Goal: Task Accomplishment & Management: Manage account settings

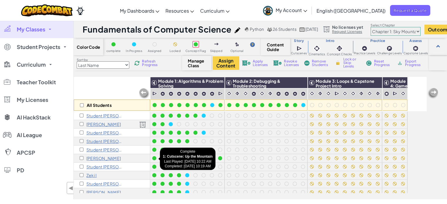
scroll to position [144, 0]
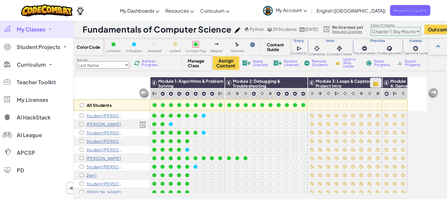
click at [375, 84] on img at bounding box center [376, 83] width 10 height 9
checkbox input "true"
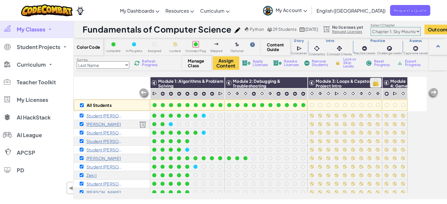
checkbox input "true"
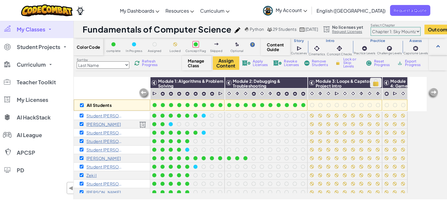
checkbox input "true"
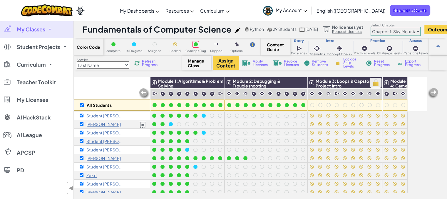
checkbox input "true"
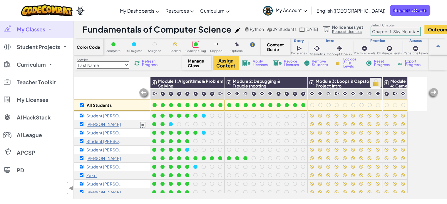
checkbox input "true"
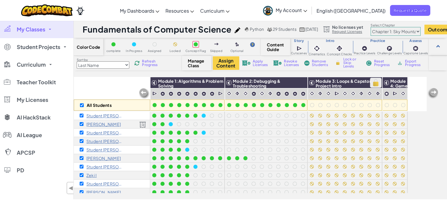
checkbox input "true"
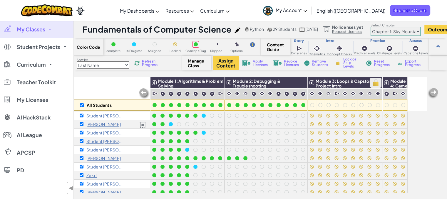
checkbox input "true"
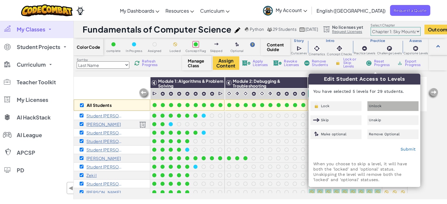
click at [381, 104] on span "Unlock" at bounding box center [375, 106] width 13 height 4
click at [414, 150] on link "Submit" at bounding box center [408, 149] width 15 height 5
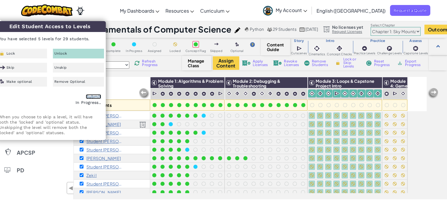
scroll to position [15, 0]
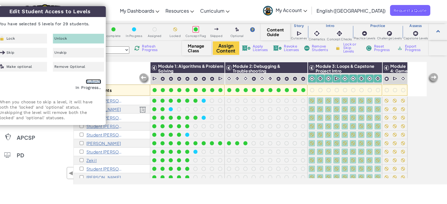
checkbox input "false"
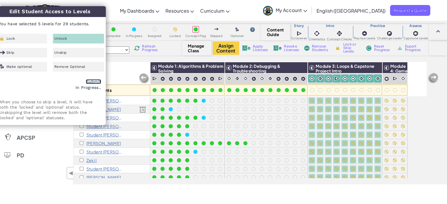
checkbox input "false"
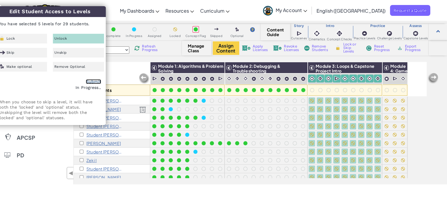
checkbox input "false"
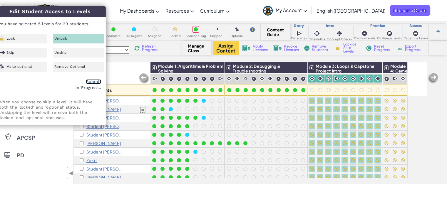
checkbox input "false"
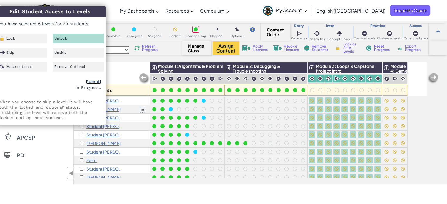
checkbox input "false"
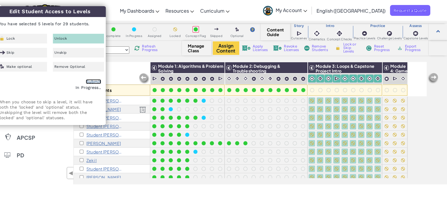
checkbox input "false"
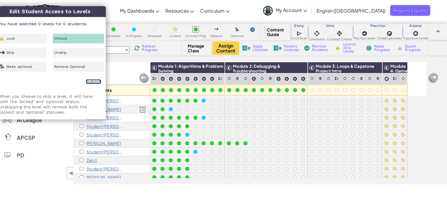
click at [95, 82] on link "Submit" at bounding box center [93, 81] width 15 height 5
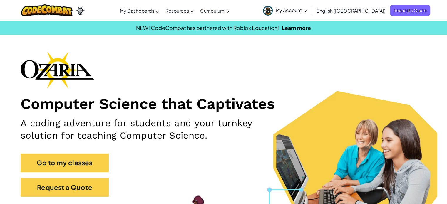
click at [307, 13] on span "My Account" at bounding box center [291, 10] width 31 height 6
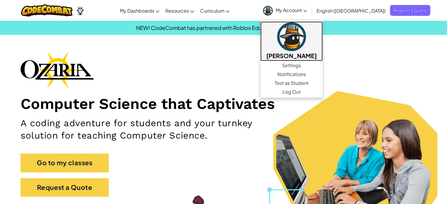
click at [317, 55] on h5 "[PERSON_NAME]" at bounding box center [291, 55] width 51 height 9
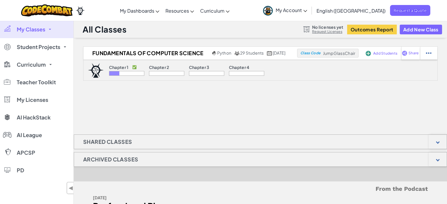
click at [49, 31] on link "My Classes" at bounding box center [37, 30] width 74 height 18
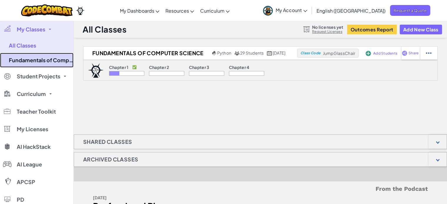
click at [42, 59] on link "Fundamentals of Computer Science" at bounding box center [37, 60] width 74 height 15
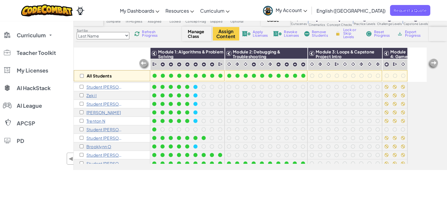
scroll to position [103, 0]
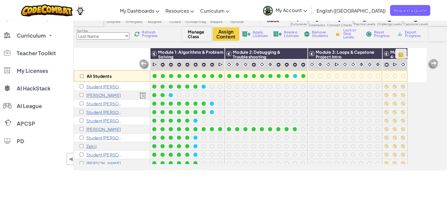
click at [401, 56] on img at bounding box center [401, 53] width 10 height 9
checkbox input "true"
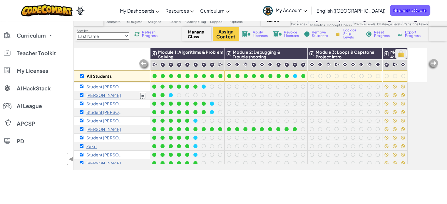
checkbox input "true"
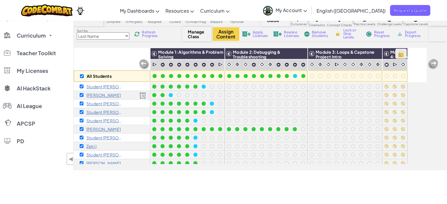
checkbox input "true"
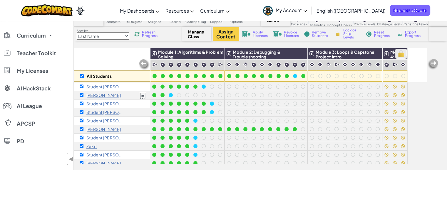
checkbox input "true"
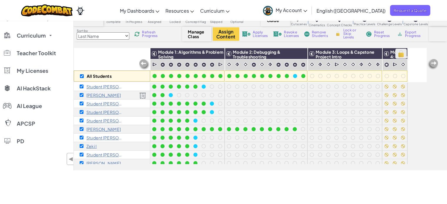
checkbox input "true"
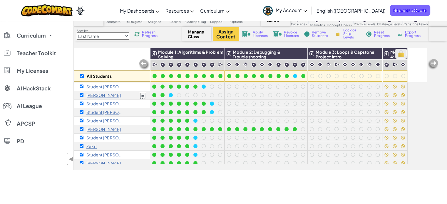
checkbox input "true"
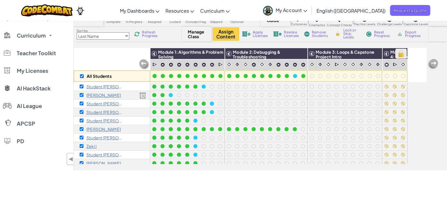
checkbox input "true"
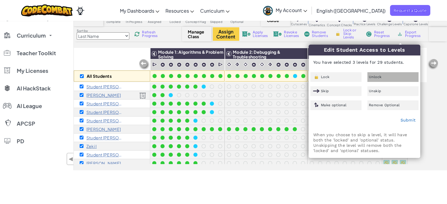
click at [380, 75] on span "Unlock" at bounding box center [375, 77] width 13 height 4
click at [409, 122] on link "Submit" at bounding box center [408, 120] width 15 height 5
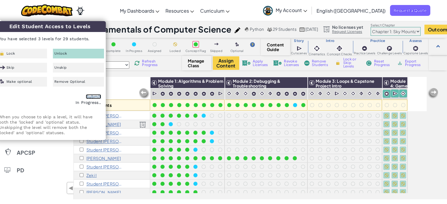
checkbox input "false"
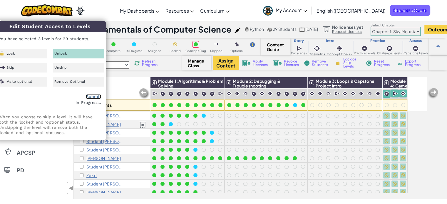
checkbox input "false"
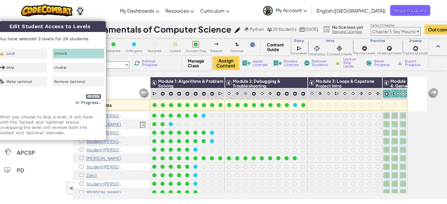
checkbox input "false"
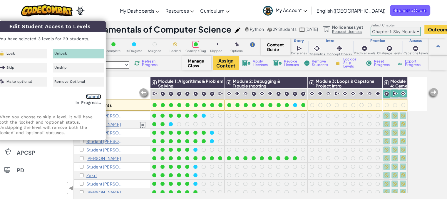
checkbox input "false"
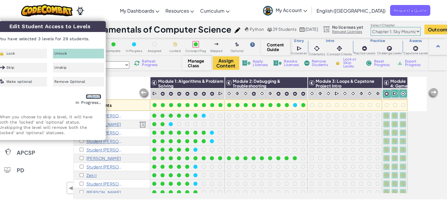
checkbox input "false"
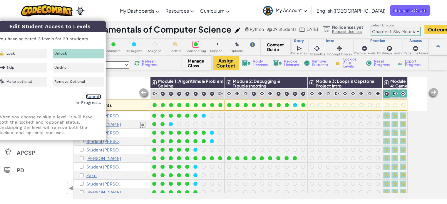
checkbox input "false"
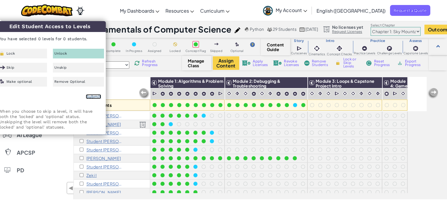
click at [92, 96] on link "Submit" at bounding box center [93, 96] width 15 height 5
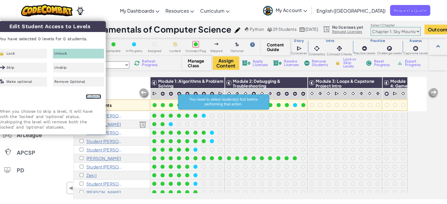
click at [94, 98] on link "Submit" at bounding box center [93, 96] width 15 height 5
click at [129, 83] on div "All Students" at bounding box center [112, 94] width 76 height 34
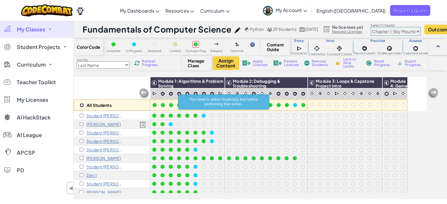
click at [82, 105] on input "checkbox" at bounding box center [82, 106] width 4 height 4
checkbox input "true"
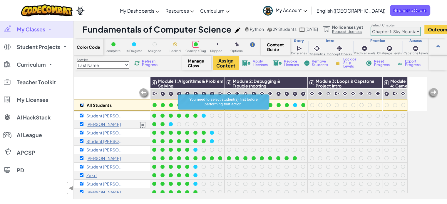
checkbox input "true"
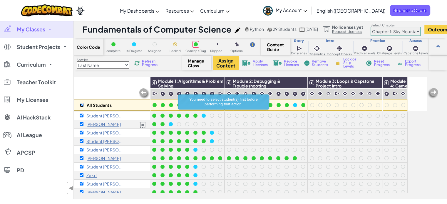
checkbox input "true"
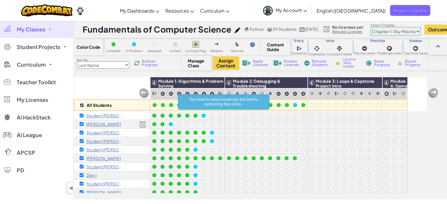
checkbox input "true"
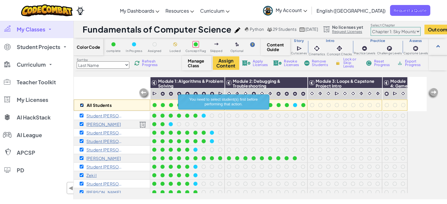
checkbox input "true"
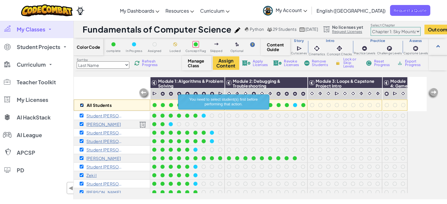
checkbox input "true"
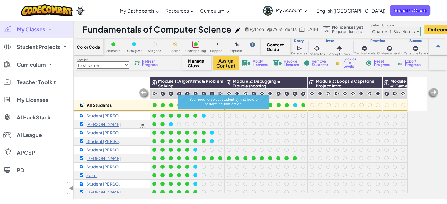
checkbox input "true"
click at [403, 86] on img at bounding box center [401, 83] width 10 height 9
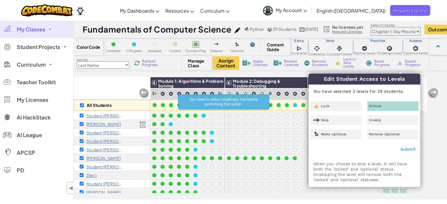
click at [383, 106] on div "Unlock" at bounding box center [393, 106] width 51 height 10
click at [408, 149] on link "Submit" at bounding box center [408, 149] width 15 height 5
checkbox input "false"
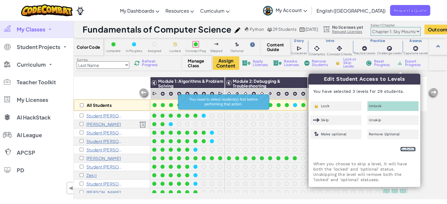
checkbox input "false"
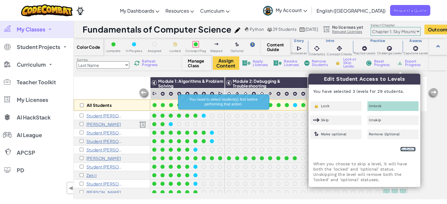
checkbox input "false"
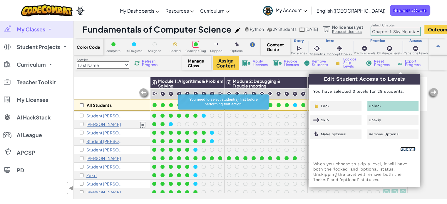
checkbox input "false"
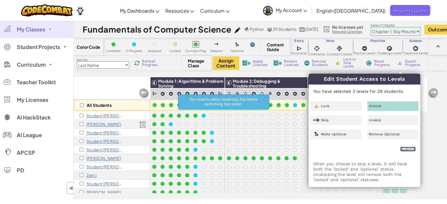
checkbox input "false"
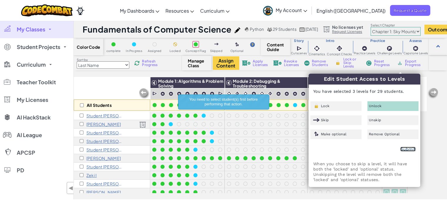
checkbox input "false"
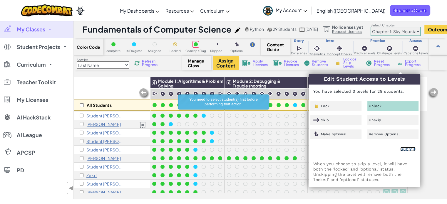
checkbox input "false"
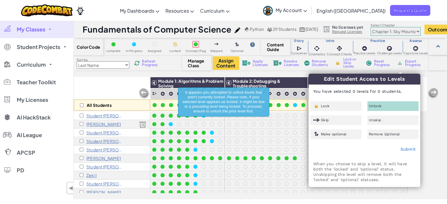
click at [432, 131] on div "All Students Module 1: Algorithms & Problem Solving Module 2: Debugging & Troub…" at bounding box center [261, 138] width 374 height 123
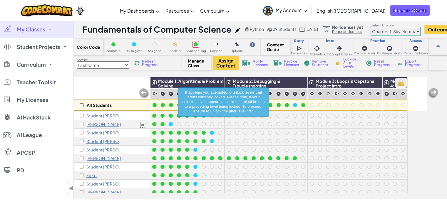
click at [397, 82] on img at bounding box center [401, 83] width 10 height 9
checkbox input "true"
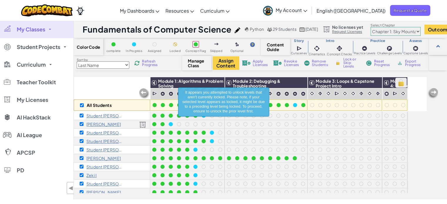
checkbox input "true"
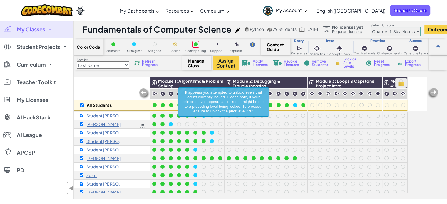
checkbox input "true"
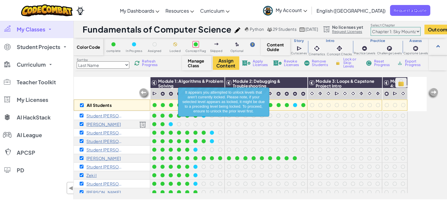
checkbox input "true"
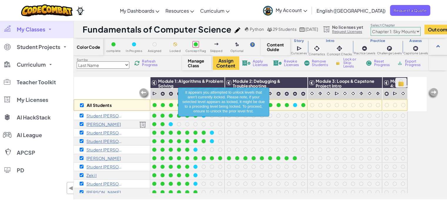
checkbox input "true"
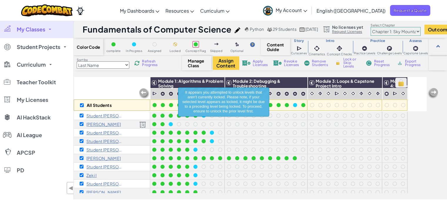
checkbox input "true"
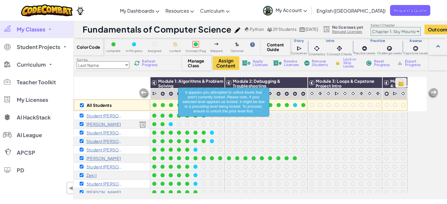
checkbox input "true"
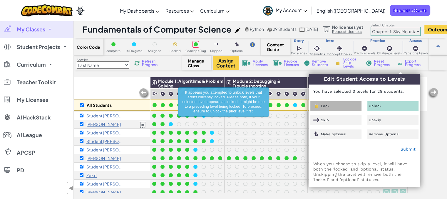
click at [339, 109] on div "Lock" at bounding box center [336, 106] width 51 height 10
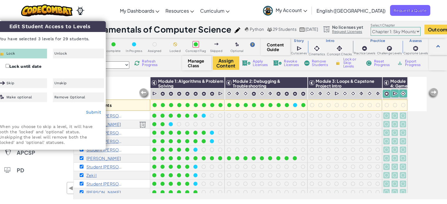
click at [142, 83] on div "All Students" at bounding box center [112, 94] width 76 height 34
checkbox input "false"
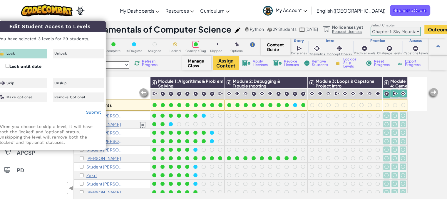
checkbox input "false"
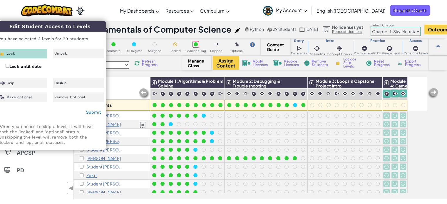
checkbox input "false"
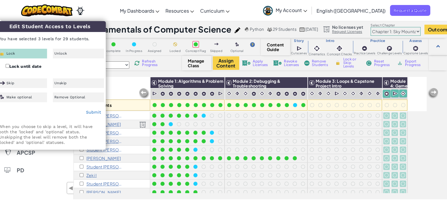
checkbox input "false"
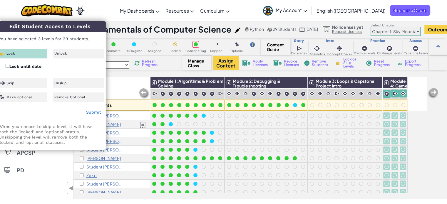
checkbox input "false"
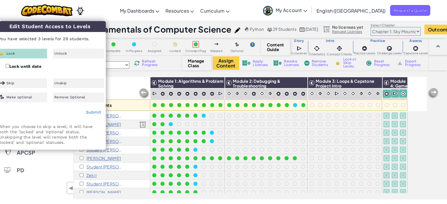
checkbox input "false"
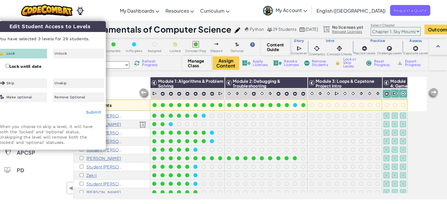
checkbox input "false"
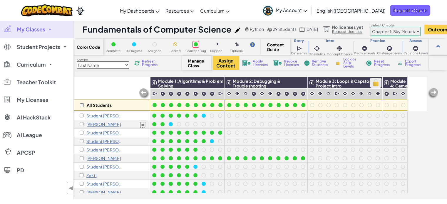
click at [374, 85] on img at bounding box center [376, 83] width 10 height 9
checkbox input "true"
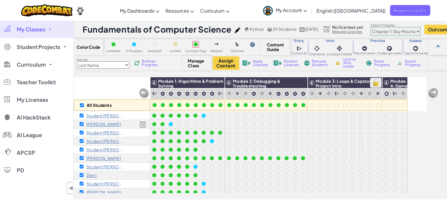
checkbox input "true"
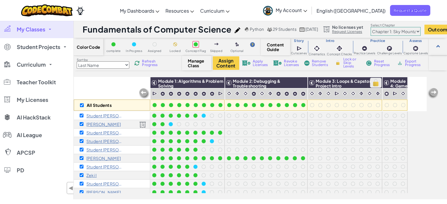
checkbox input "true"
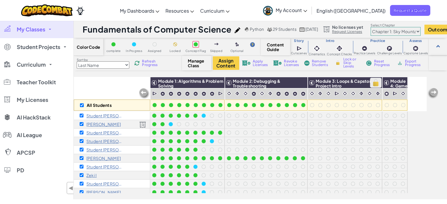
checkbox input "true"
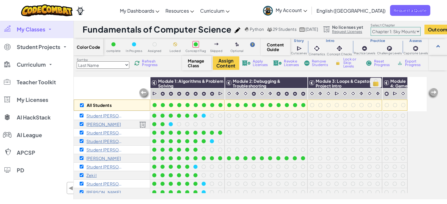
checkbox input "true"
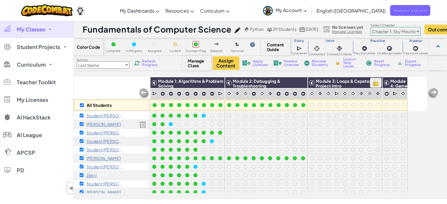
checkbox input "true"
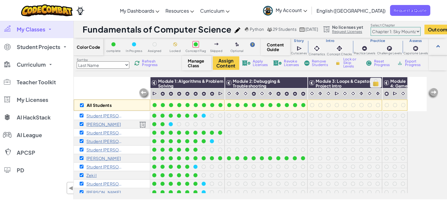
checkbox input "true"
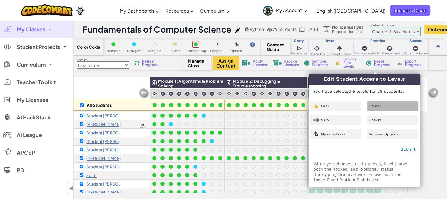
click at [379, 108] on span "Unlock" at bounding box center [375, 106] width 13 height 4
click at [410, 151] on link "Submit" at bounding box center [408, 149] width 15 height 5
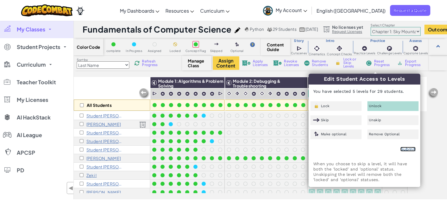
checkbox input "false"
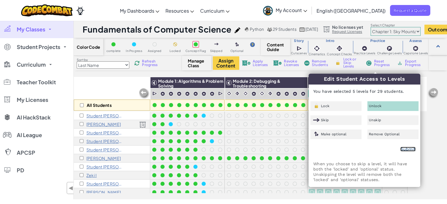
checkbox input "false"
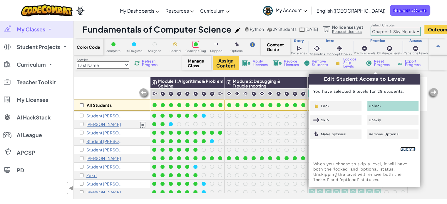
checkbox input "false"
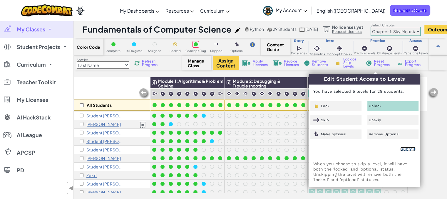
checkbox input "false"
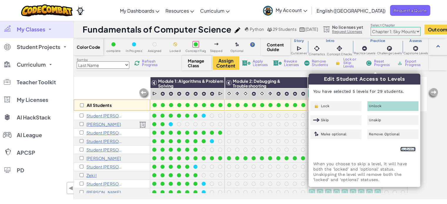
checkbox input "false"
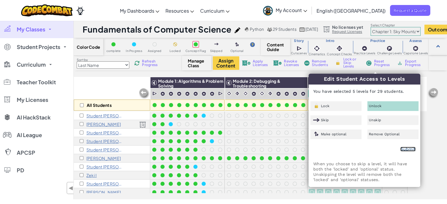
checkbox input "false"
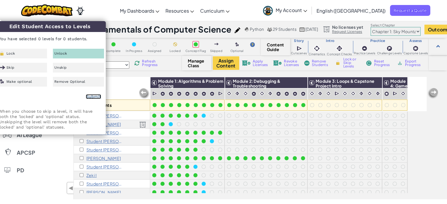
click at [93, 96] on link "Submit" at bounding box center [93, 96] width 15 height 5
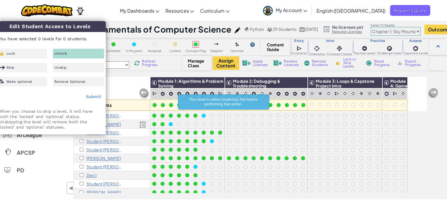
click at [135, 74] on div "Color Code complete In Progress Assigned Locked Concept Flag Skipped Optional C…" at bounding box center [261, 118] width 374 height 161
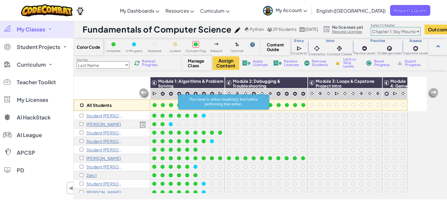
click at [83, 104] on input "checkbox" at bounding box center [82, 106] width 4 height 4
checkbox input "true"
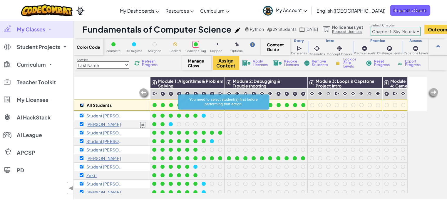
checkbox input "true"
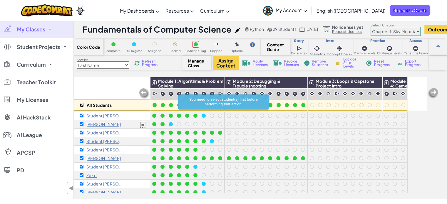
checkbox input "true"
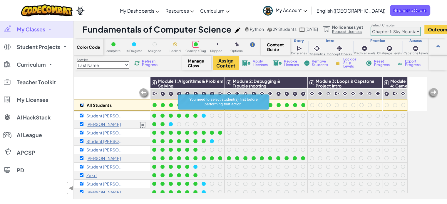
checkbox input "true"
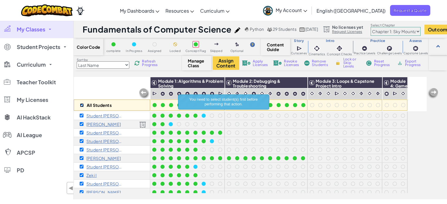
checkbox input "true"
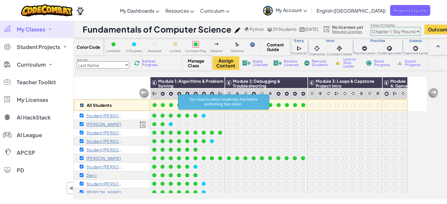
checkbox input "true"
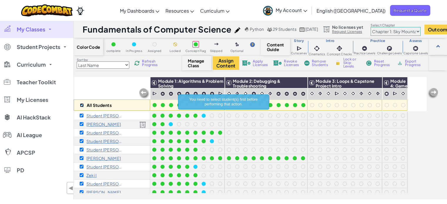
checkbox input "true"
click at [378, 85] on img at bounding box center [376, 83] width 10 height 9
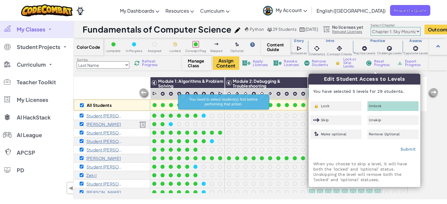
click at [376, 108] on span "Unlock" at bounding box center [375, 106] width 13 height 4
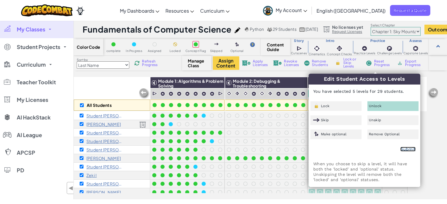
click at [406, 148] on link "Submit" at bounding box center [408, 149] width 15 height 5
checkbox input "false"
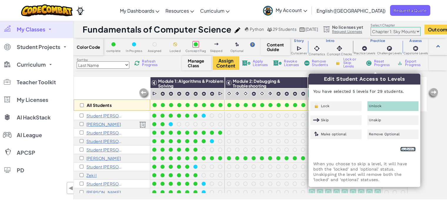
checkbox input "false"
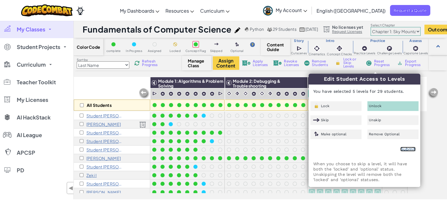
checkbox input "false"
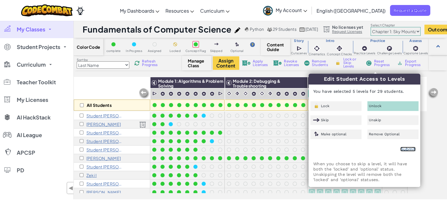
checkbox input "false"
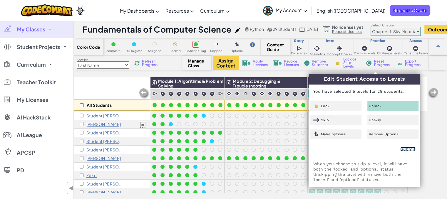
checkbox input "false"
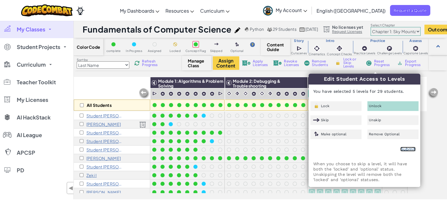
checkbox input "false"
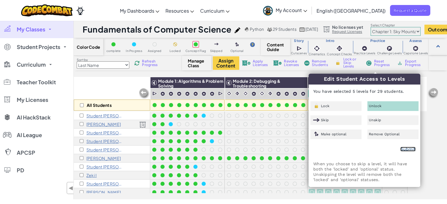
checkbox input "false"
click at [117, 83] on div "All Students" at bounding box center [112, 94] width 76 height 34
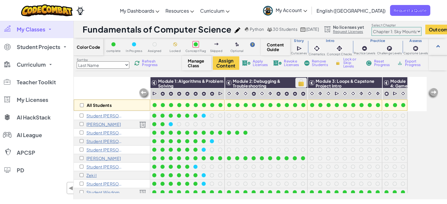
click at [302, 84] on img at bounding box center [301, 83] width 10 height 9
checkbox input "true"
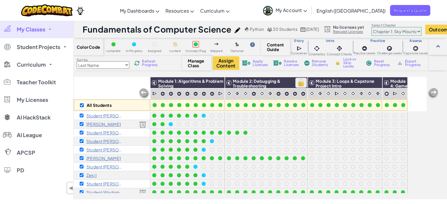
checkbox input "true"
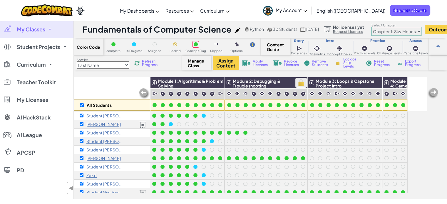
checkbox input "true"
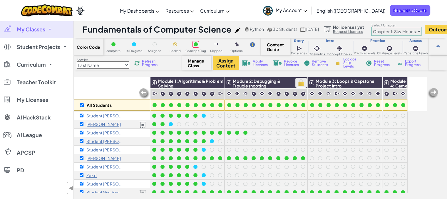
checkbox input "true"
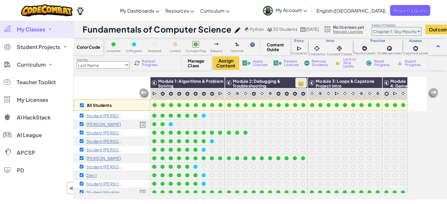
checkbox input "true"
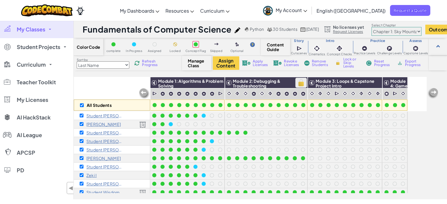
checkbox input "true"
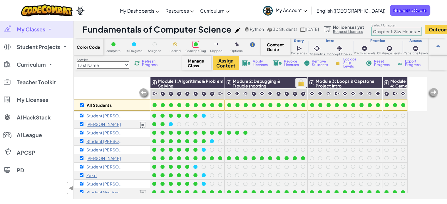
checkbox input "true"
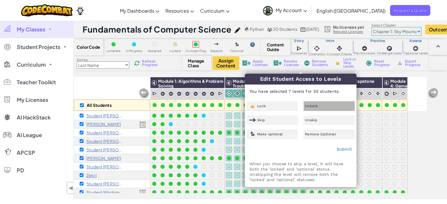
click at [320, 107] on div "Unlock" at bounding box center [329, 106] width 51 height 10
click at [344, 149] on link "Submit" at bounding box center [344, 149] width 15 height 5
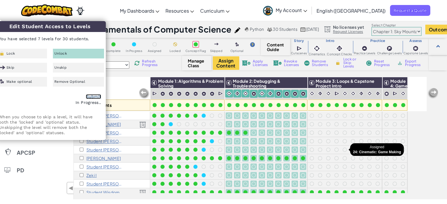
checkbox input "false"
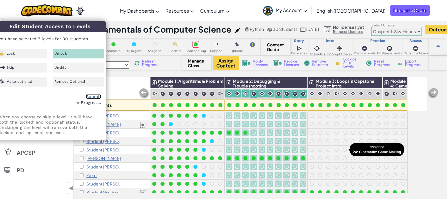
checkbox input "false"
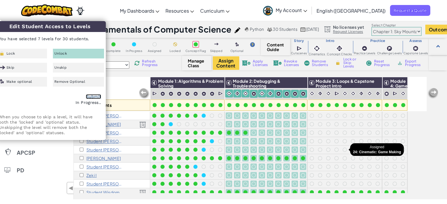
checkbox input "false"
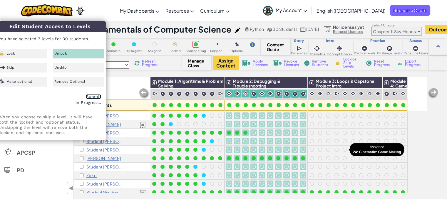
checkbox input "false"
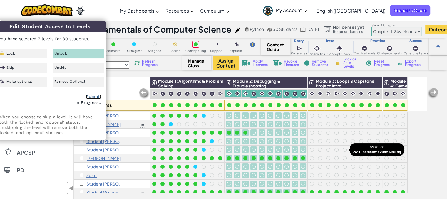
checkbox input "false"
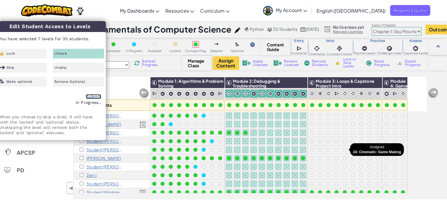
checkbox input "false"
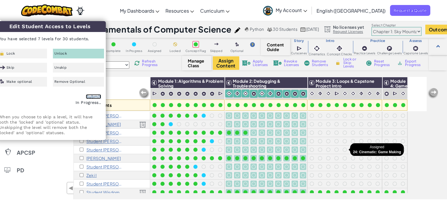
checkbox input "false"
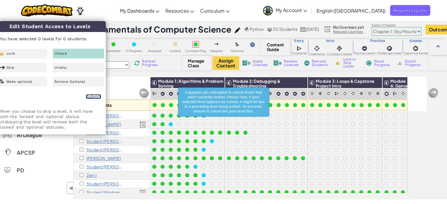
click at [96, 98] on link "Submit" at bounding box center [93, 96] width 15 height 5
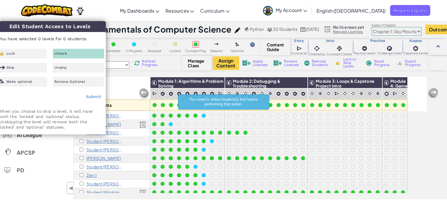
click at [418, 95] on div "All Students Module 1: Algorithms & Problem Solving Module 2: Debugging & Troub…" at bounding box center [250, 94] width 353 height 34
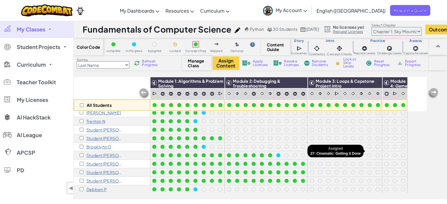
scroll to position [59, 0]
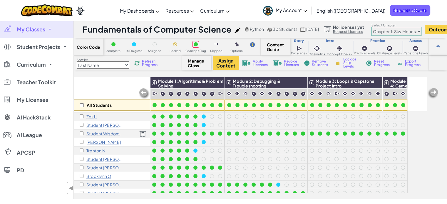
click at [419, 120] on div "All Students Module 1: Algorithms & Problem Solving Module 2: Debugging & Troub…" at bounding box center [250, 105] width 353 height 175
click at [254, 61] on span "Apply Licenses" at bounding box center [260, 63] width 15 height 7
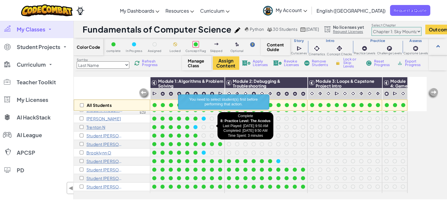
scroll to position [29, 0]
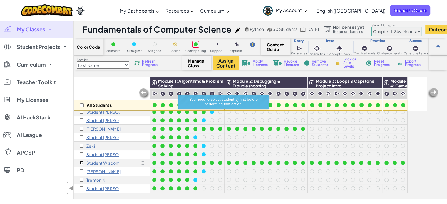
click at [82, 163] on input "checkbox" at bounding box center [82, 163] width 4 height 4
checkbox input "true"
click at [81, 129] on input "checkbox" at bounding box center [82, 129] width 4 height 4
checkbox input "true"
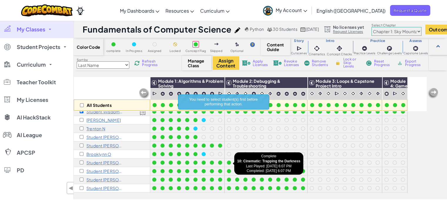
scroll to position [88, 0]
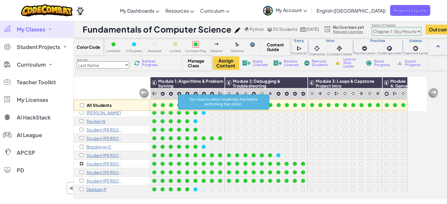
click at [82, 164] on input "checkbox" at bounding box center [82, 164] width 4 height 4
checkbox input "true"
click at [82, 174] on input "checkbox" at bounding box center [82, 173] width 4 height 4
checkbox input "true"
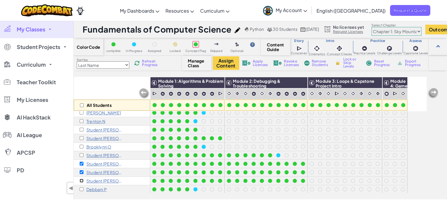
drag, startPoint x: 82, startPoint y: 181, endPoint x: 170, endPoint y: 171, distance: 88.9
click at [84, 181] on div "Student [PERSON_NAME]" at bounding box center [102, 181] width 44 height 5
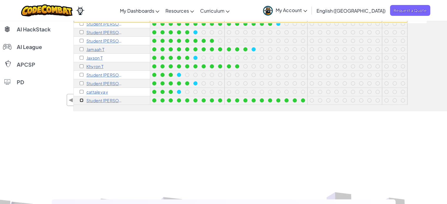
click at [81, 99] on input "checkbox" at bounding box center [82, 101] width 4 height 4
checkbox input "true"
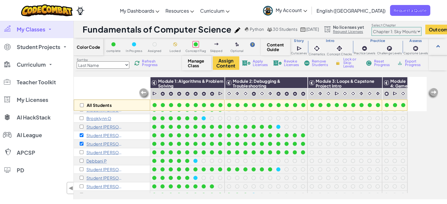
scroll to position [118, 0]
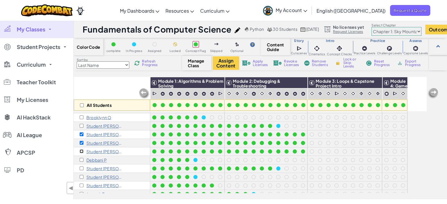
click at [82, 151] on input "checkbox" at bounding box center [82, 152] width 4 height 4
checkbox input "true"
click at [81, 125] on input "checkbox" at bounding box center [82, 126] width 4 height 4
checkbox input "true"
click at [260, 64] on span "Apply Licenses" at bounding box center [260, 63] width 15 height 7
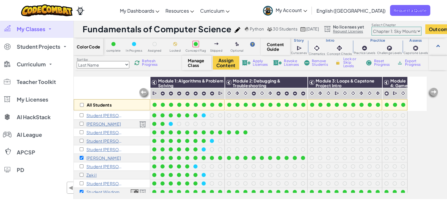
scroll to position [0, 0]
click at [80, 106] on input "checkbox" at bounding box center [82, 106] width 4 height 4
checkbox input "true"
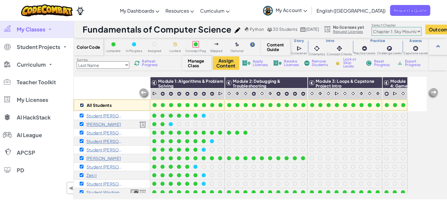
checkbox input "true"
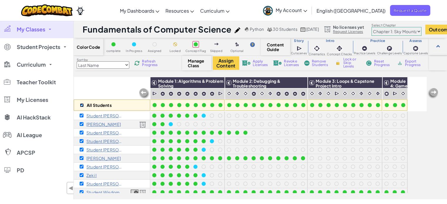
checkbox input "true"
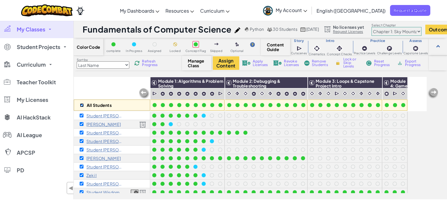
checkbox input "true"
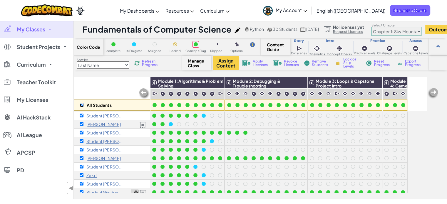
checkbox input "true"
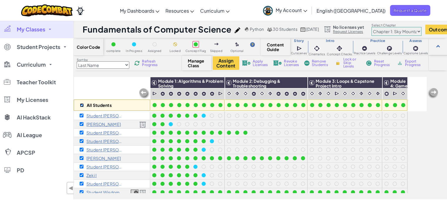
checkbox input "true"
click at [256, 65] on span "Apply Licenses" at bounding box center [260, 63] width 15 height 7
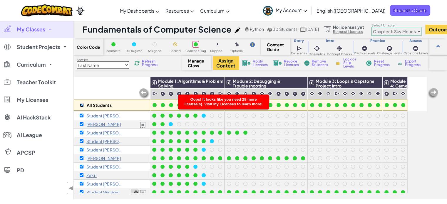
click at [81, 106] on input "checkbox" at bounding box center [82, 106] width 4 height 4
checkbox input "false"
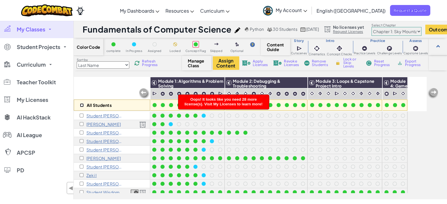
checkbox input "false"
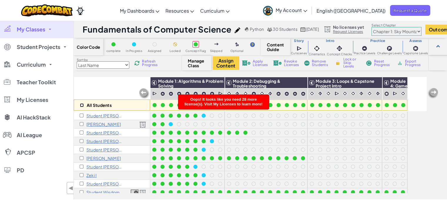
checkbox input "false"
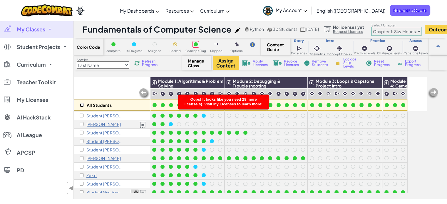
checkbox input "false"
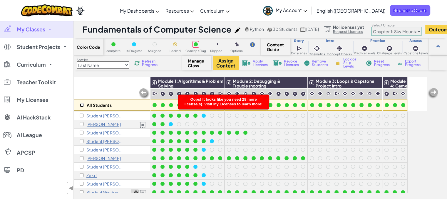
checkbox input "false"
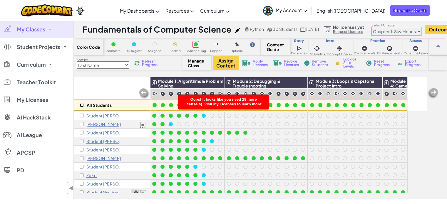
checkbox input "false"
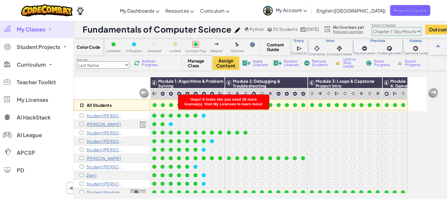
checkbox input "false"
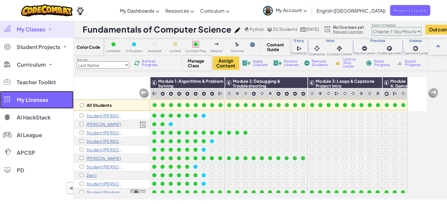
click at [32, 102] on span "My Licenses" at bounding box center [32, 99] width 31 height 5
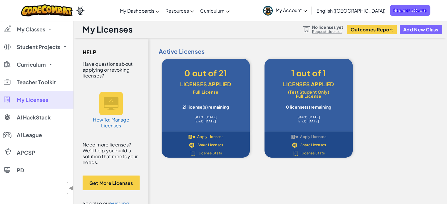
click at [199, 134] on div "Apply Licenses" at bounding box center [206, 136] width 38 height 5
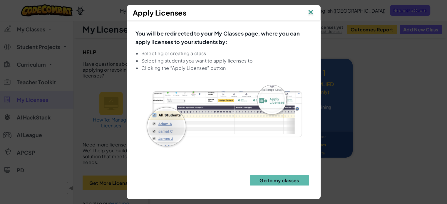
scroll to position [1, 0]
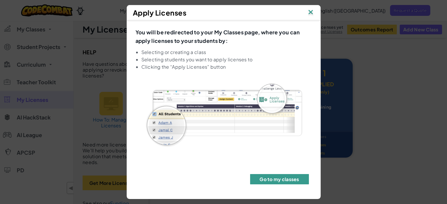
click at [274, 180] on button "Go to my classes" at bounding box center [279, 179] width 59 height 10
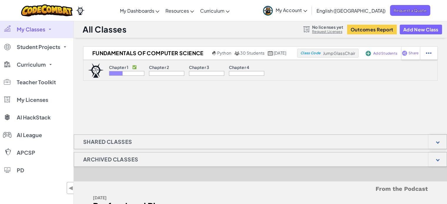
click at [121, 73] on div at bounding box center [115, 73] width 13 height 4
click at [46, 31] on link "My Classes" at bounding box center [37, 30] width 74 height 18
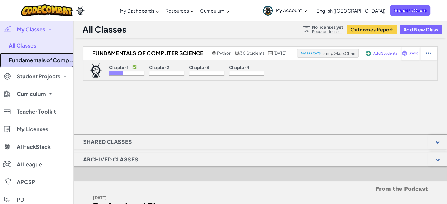
click at [31, 60] on link "Fundamentals of Computer Science" at bounding box center [37, 60] width 74 height 15
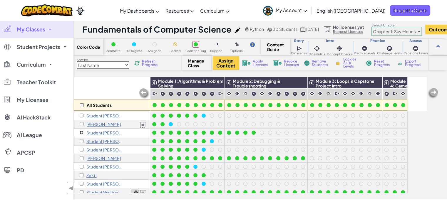
click at [80, 133] on input "checkbox" at bounding box center [82, 133] width 4 height 4
checkbox input "true"
click at [81, 159] on input "checkbox" at bounding box center [82, 158] width 4 height 4
checkbox input "true"
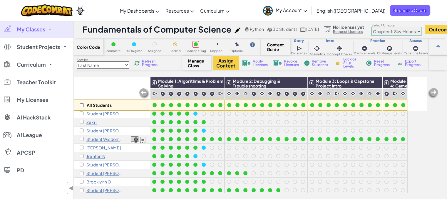
scroll to position [59, 0]
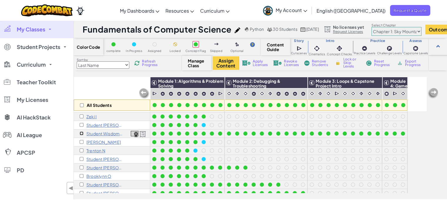
click at [82, 134] on input "checkbox" at bounding box center [82, 134] width 4 height 4
checkbox input "true"
click at [81, 186] on input "checkbox" at bounding box center [82, 185] width 4 height 4
checkbox input "true"
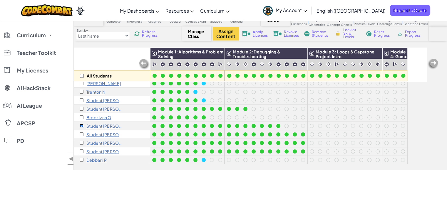
scroll to position [118, 0]
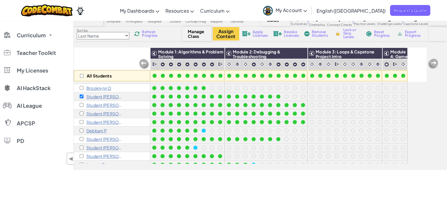
click at [81, 107] on div "Student [PERSON_NAME]" at bounding box center [102, 105] width 44 height 5
click at [81, 114] on input "checkbox" at bounding box center [82, 114] width 4 height 4
checkbox input "true"
click at [82, 106] on input "checkbox" at bounding box center [82, 105] width 4 height 4
checkbox input "true"
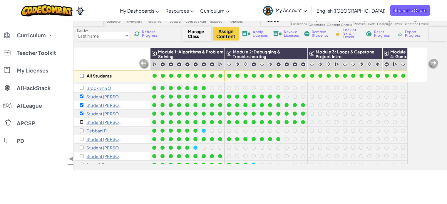
click at [80, 121] on input "checkbox" at bounding box center [82, 122] width 4 height 4
checkbox input "true"
click at [81, 139] on input "checkbox" at bounding box center [82, 139] width 4 height 4
checkbox input "true"
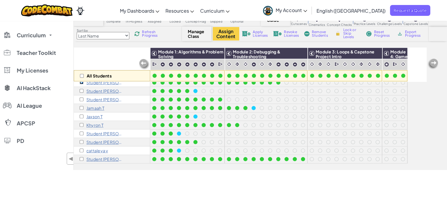
scroll to position [178, 0]
click at [82, 157] on input "checkbox" at bounding box center [82, 159] width 4 height 4
checkbox input "true"
click at [259, 36] on span "Apply Licenses" at bounding box center [260, 33] width 15 height 7
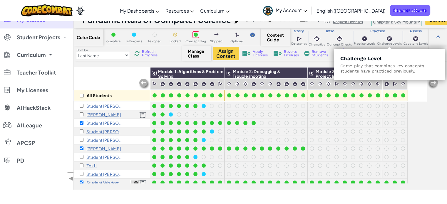
scroll to position [0, 0]
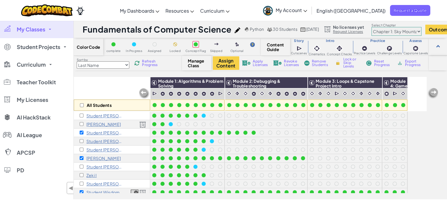
click at [193, 64] on span "Manage Class" at bounding box center [196, 63] width 17 height 9
click at [377, 84] on img at bounding box center [376, 83] width 10 height 9
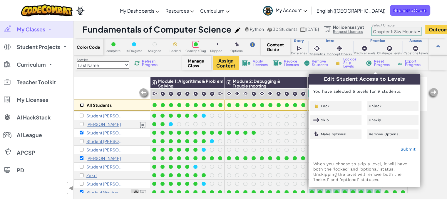
click at [82, 104] on input "checkbox" at bounding box center [82, 106] width 4 height 4
checkbox input "true"
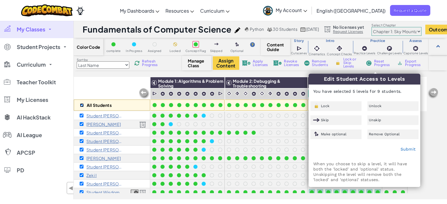
checkbox input "true"
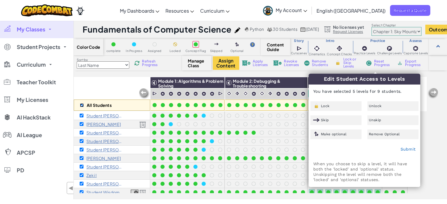
checkbox input "true"
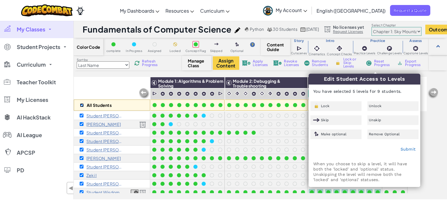
checkbox input "true"
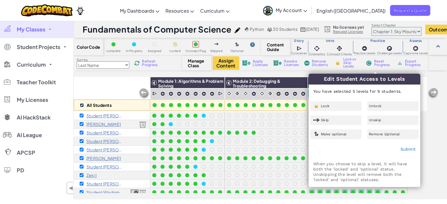
checkbox input "true"
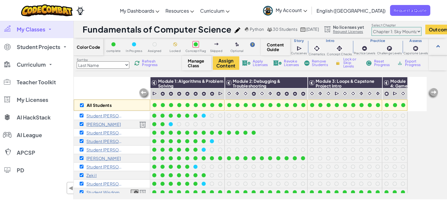
click at [347, 64] on span "Lock or Skip Levels" at bounding box center [352, 63] width 17 height 11
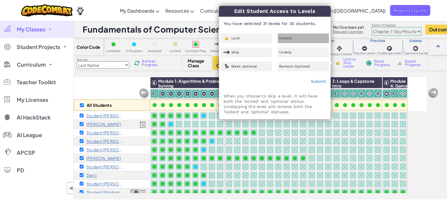
click at [294, 38] on div "Unlock" at bounding box center [303, 39] width 51 height 10
click at [321, 81] on link "Submit" at bounding box center [318, 81] width 15 height 5
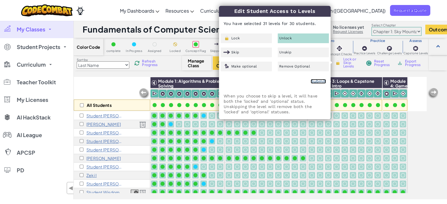
checkbox input "false"
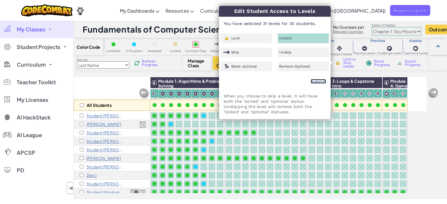
checkbox input "false"
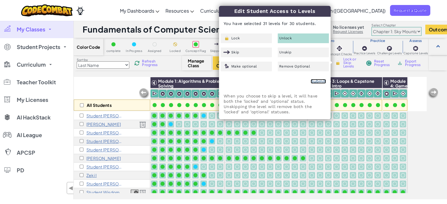
checkbox input "false"
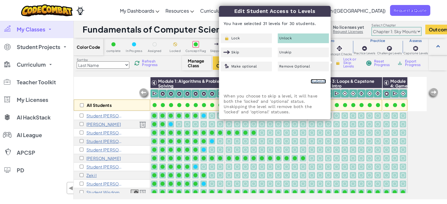
checkbox input "false"
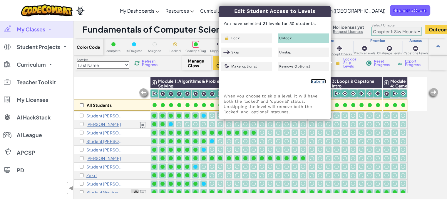
checkbox input "false"
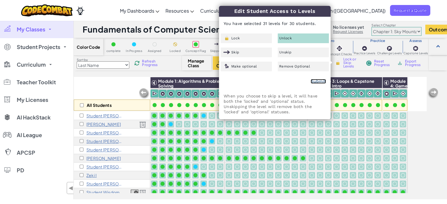
checkbox input "false"
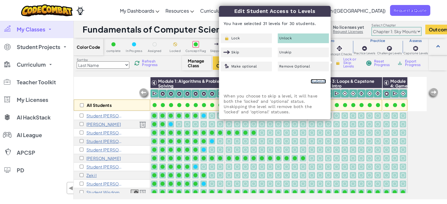
checkbox input "false"
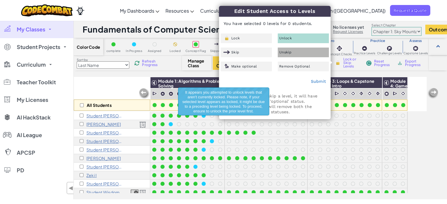
click at [301, 54] on div "Unskip" at bounding box center [303, 53] width 51 height 10
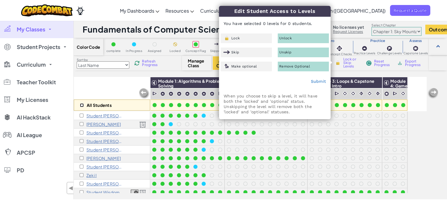
click at [82, 106] on input "checkbox" at bounding box center [82, 106] width 4 height 4
checkbox input "true"
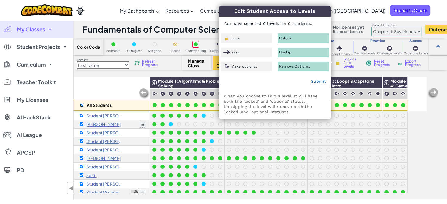
checkbox input "true"
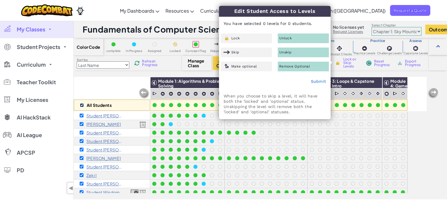
checkbox input "true"
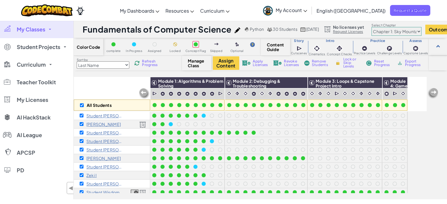
click at [346, 64] on span "Lock or Skip Levels" at bounding box center [352, 63] width 17 height 11
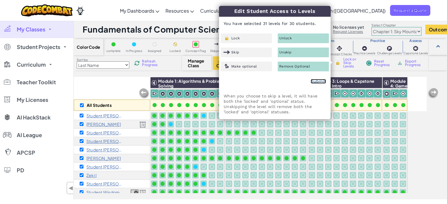
click at [318, 82] on link "Submit" at bounding box center [318, 81] width 15 height 5
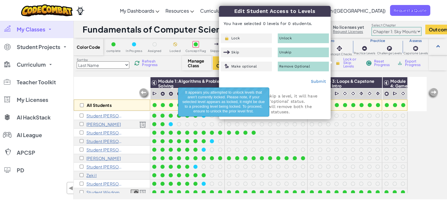
click at [292, 36] on div "Unlock" at bounding box center [303, 39] width 51 height 10
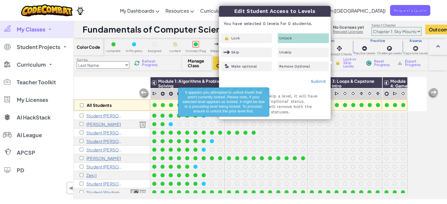
click at [296, 41] on div "Unlock" at bounding box center [303, 39] width 51 height 10
click at [302, 53] on div "Unskip" at bounding box center [303, 53] width 51 height 10
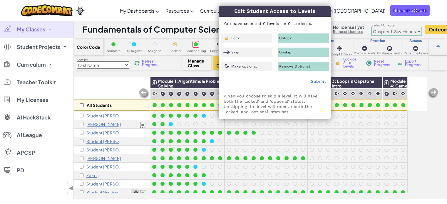
click at [92, 93] on div "All Students" at bounding box center [112, 94] width 76 height 34
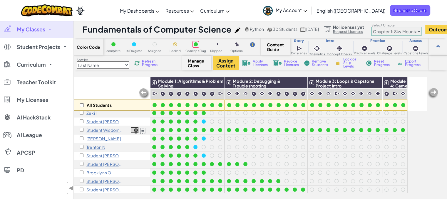
scroll to position [64, 0]
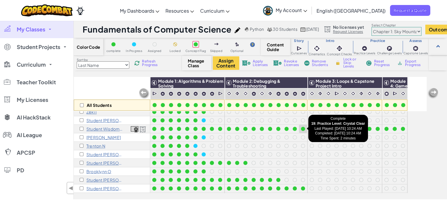
click at [302, 129] on div at bounding box center [303, 129] width 4 height 4
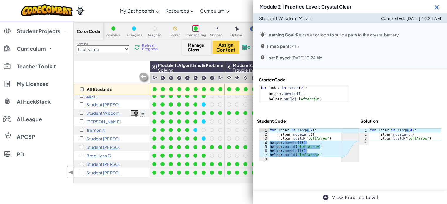
scroll to position [29, 0]
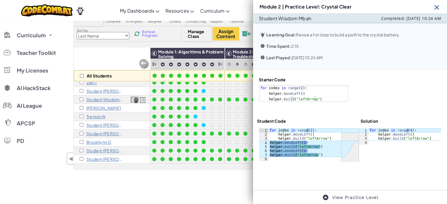
click at [438, 9] on img at bounding box center [436, 7] width 7 height 7
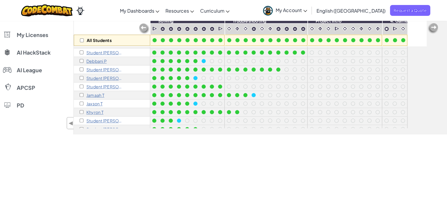
scroll to position [0, 0]
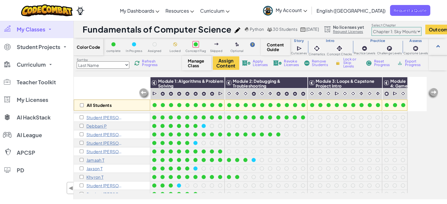
click at [261, 65] on span "Apply Licenses" at bounding box center [260, 63] width 15 height 7
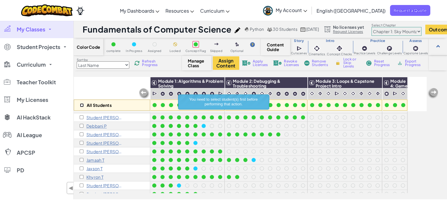
click at [82, 106] on input "checkbox" at bounding box center [82, 106] width 4 height 4
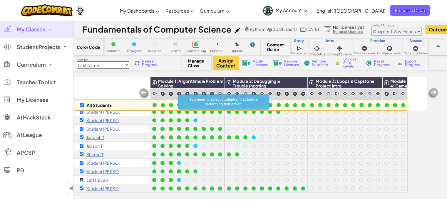
click at [81, 178] on input "checkbox" at bounding box center [82, 180] width 4 height 4
click at [82, 161] on input "checkbox" at bounding box center [82, 163] width 4 height 4
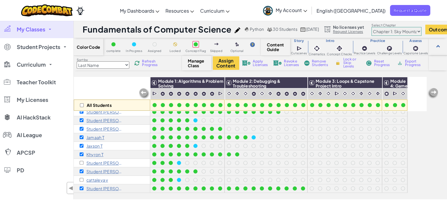
click at [258, 63] on span "Apply Licenses" at bounding box center [260, 63] width 15 height 7
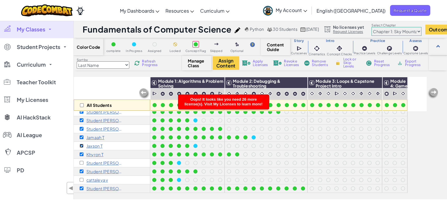
click at [82, 144] on input "checkbox" at bounding box center [82, 146] width 4 height 4
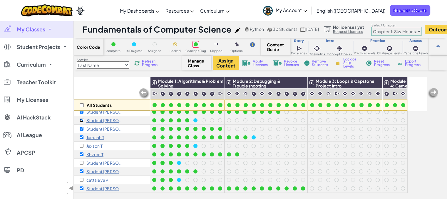
click at [81, 119] on input "checkbox" at bounding box center [82, 121] width 4 height 4
click at [263, 63] on span "Apply Licenses" at bounding box center [260, 63] width 15 height 7
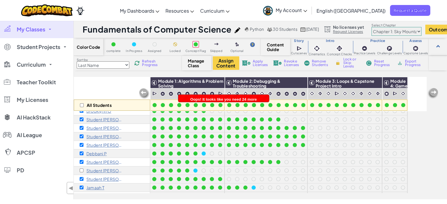
scroll to position [90, 0]
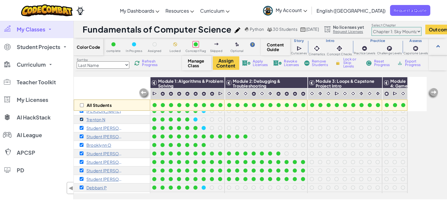
click at [82, 120] on input "checkbox" at bounding box center [82, 120] width 4 height 4
click at [81, 127] on input "checkbox" at bounding box center [82, 128] width 4 height 4
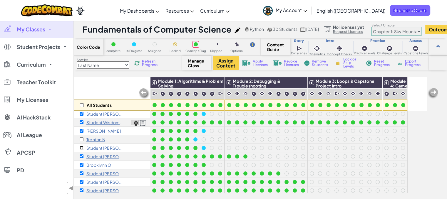
scroll to position [61, 0]
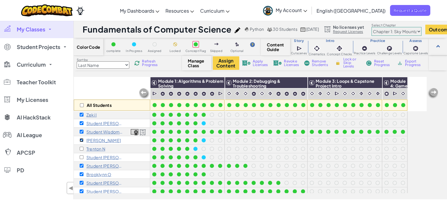
click at [82, 141] on input "checkbox" at bounding box center [82, 141] width 4 height 4
click at [259, 64] on span "Apply Licenses" at bounding box center [260, 63] width 15 height 7
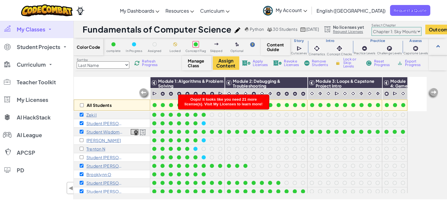
click at [214, 101] on span "Oops! It looks like you need 21 more license(s). Visit My Licenses to learn mor…" at bounding box center [224, 101] width 78 height 9
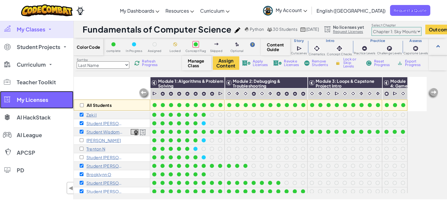
click at [27, 103] on span "My Licenses" at bounding box center [32, 99] width 31 height 5
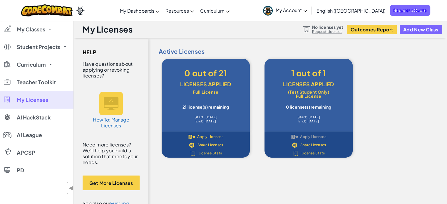
click at [197, 85] on div "Licenses Applied" at bounding box center [206, 84] width 71 height 11
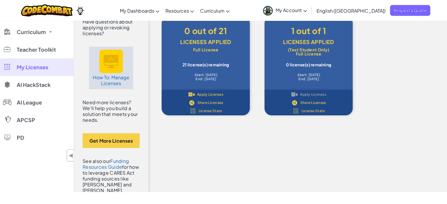
scroll to position [29, 0]
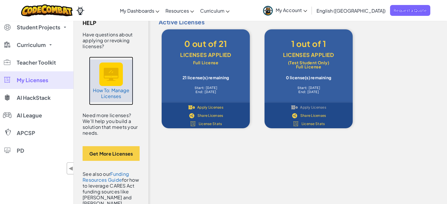
click at [115, 93] on h5 "How To: Manage Licenses" at bounding box center [111, 94] width 38 height 12
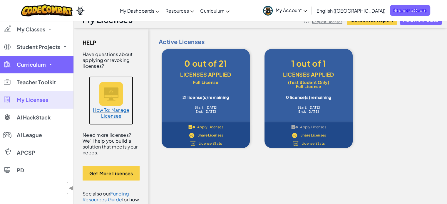
scroll to position [0, 0]
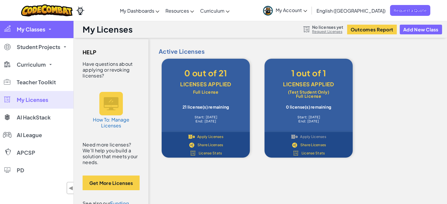
click at [51, 29] on span at bounding box center [50, 29] width 2 height 1
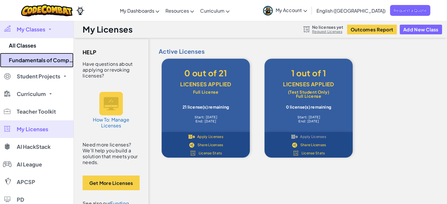
click at [42, 60] on link "Fundamentals of Computer Science" at bounding box center [37, 60] width 74 height 15
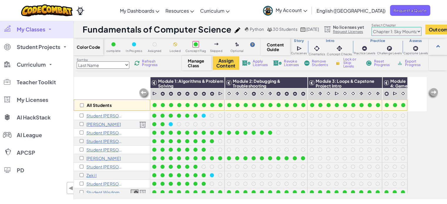
click at [363, 33] on link "Request Licenses" at bounding box center [348, 31] width 31 height 5
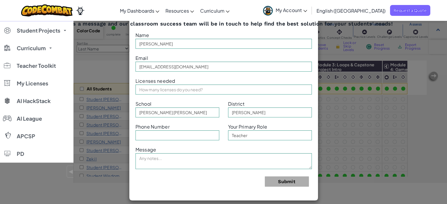
scroll to position [29, 0]
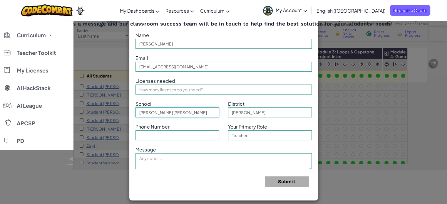
click at [184, 113] on input "[PERSON_NAME] [PERSON_NAME]" at bounding box center [178, 113] width 84 height 10
drag, startPoint x: 169, startPoint y: 112, endPoint x: 122, endPoint y: 109, distance: 46.9
click at [126, 110] on div "Contact Our Classroom Team Send us a message and our classroom success team wil…" at bounding box center [223, 102] width 447 height 204
